Goal: Task Accomplishment & Management: Manage account settings

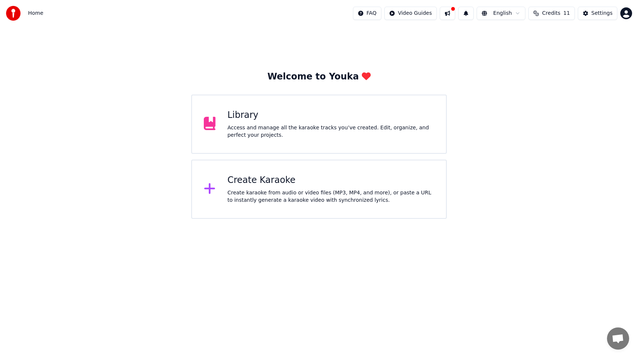
click at [450, 12] on button at bounding box center [448, 13] width 16 height 13
click at [359, 54] on div "Welcome to Youka Library Access and manage all the karaoke tracks you’ve create…" at bounding box center [319, 123] width 638 height 192
click at [553, 14] on span "Credits" at bounding box center [551, 13] width 18 height 7
click at [521, 52] on td "15" at bounding box center [511, 48] width 21 height 13
click at [546, 48] on td "11" at bounding box center [538, 48] width 33 height 13
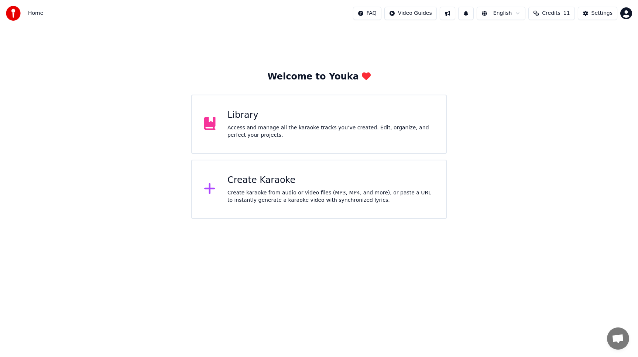
click at [364, 45] on div "Welcome to Youka Library Access and manage all the karaoke tracks you’ve create…" at bounding box center [319, 123] width 638 height 192
click at [594, 17] on div "Settings" at bounding box center [601, 13] width 21 height 7
